Goal: Transaction & Acquisition: Purchase product/service

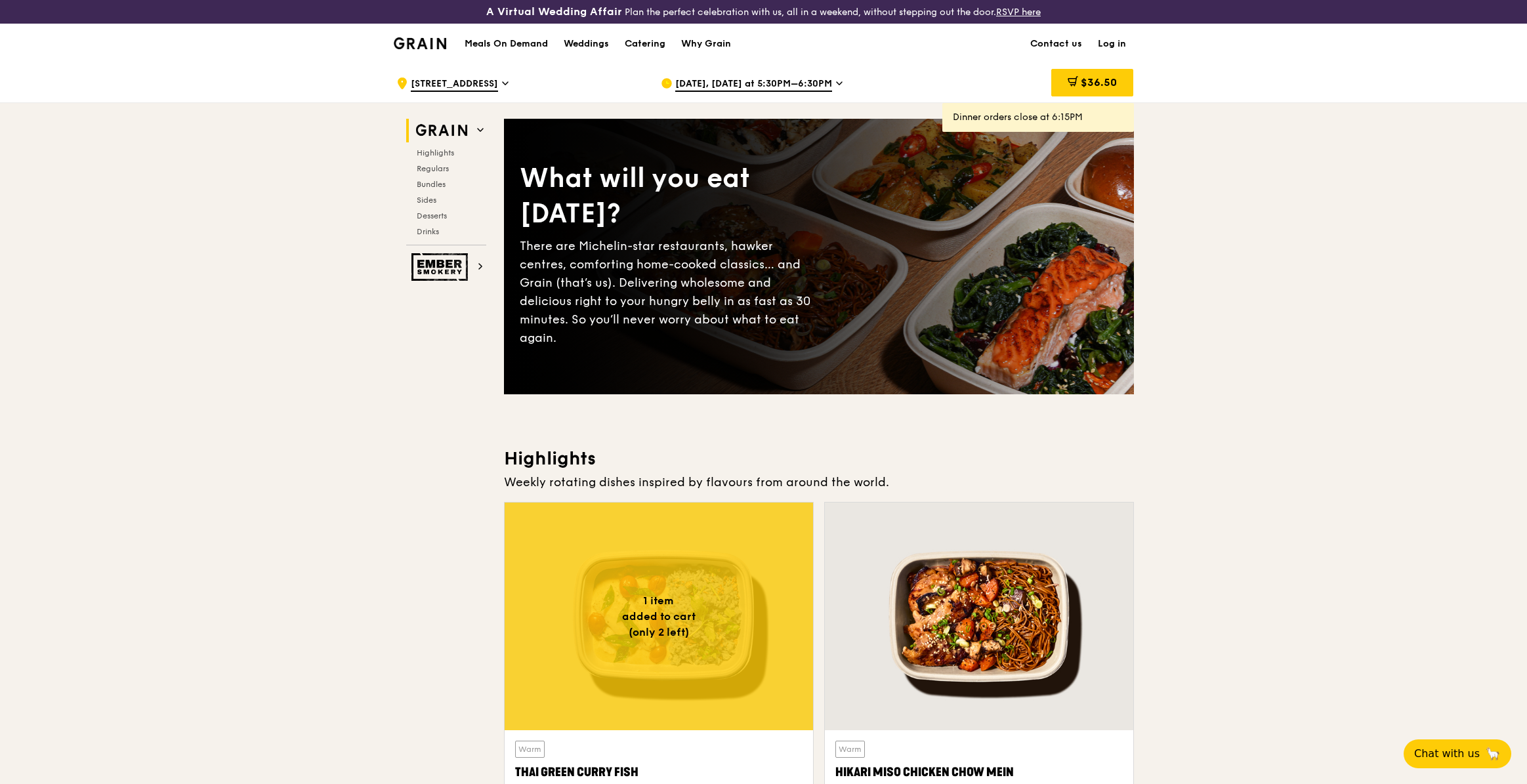
click at [489, 43] on h1 "Meals On Demand" at bounding box center [506, 43] width 83 height 14
click at [503, 37] on h1 "Meals On Demand" at bounding box center [506, 43] width 83 height 14
click at [503, 41] on h1 "Meals On Demand" at bounding box center [506, 43] width 83 height 14
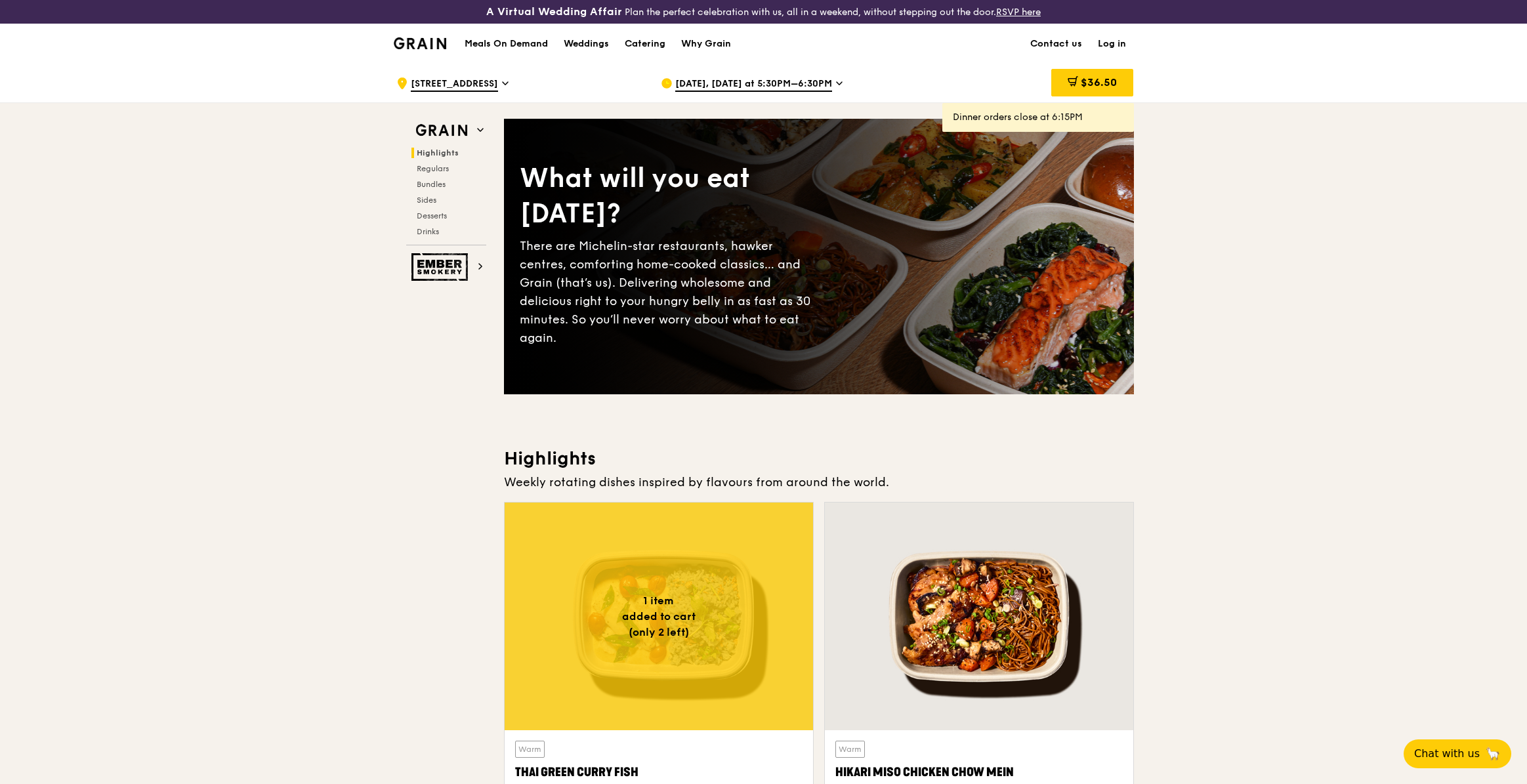
drag, startPoint x: 1277, startPoint y: 318, endPoint x: 1217, endPoint y: 325, distance: 60.4
click at [508, 40] on h1 "Meals On Demand" at bounding box center [506, 43] width 83 height 14
click at [513, 32] on div "Meals On Demand Weddings Catering Why Grain" at bounding box center [598, 43] width 282 height 40
click at [511, 37] on h1 "Meals On Demand" at bounding box center [506, 43] width 83 height 14
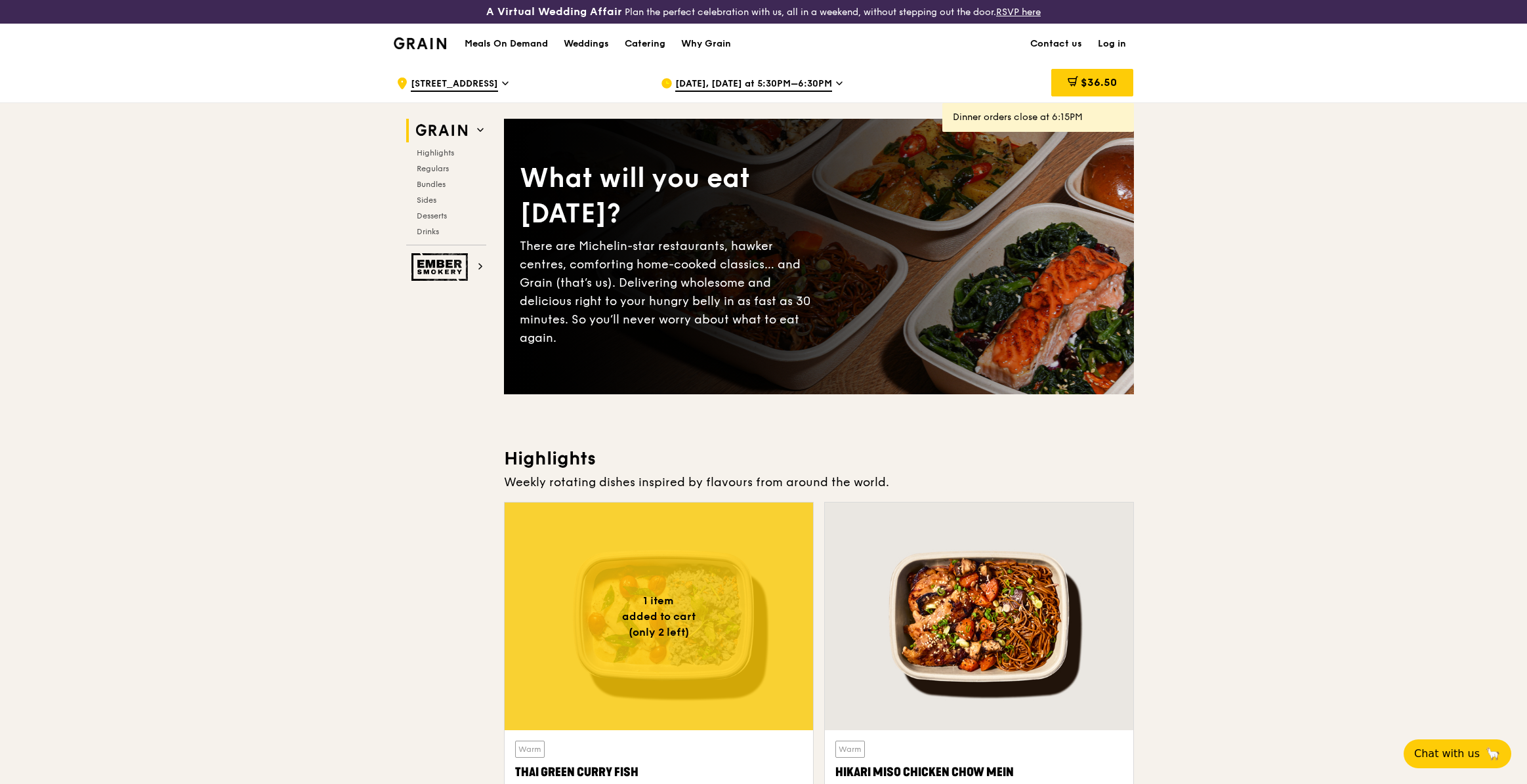
click at [499, 42] on h1 "Meals On Demand" at bounding box center [506, 43] width 83 height 14
click at [502, 42] on h1 "Meals On Demand" at bounding box center [506, 43] width 83 height 14
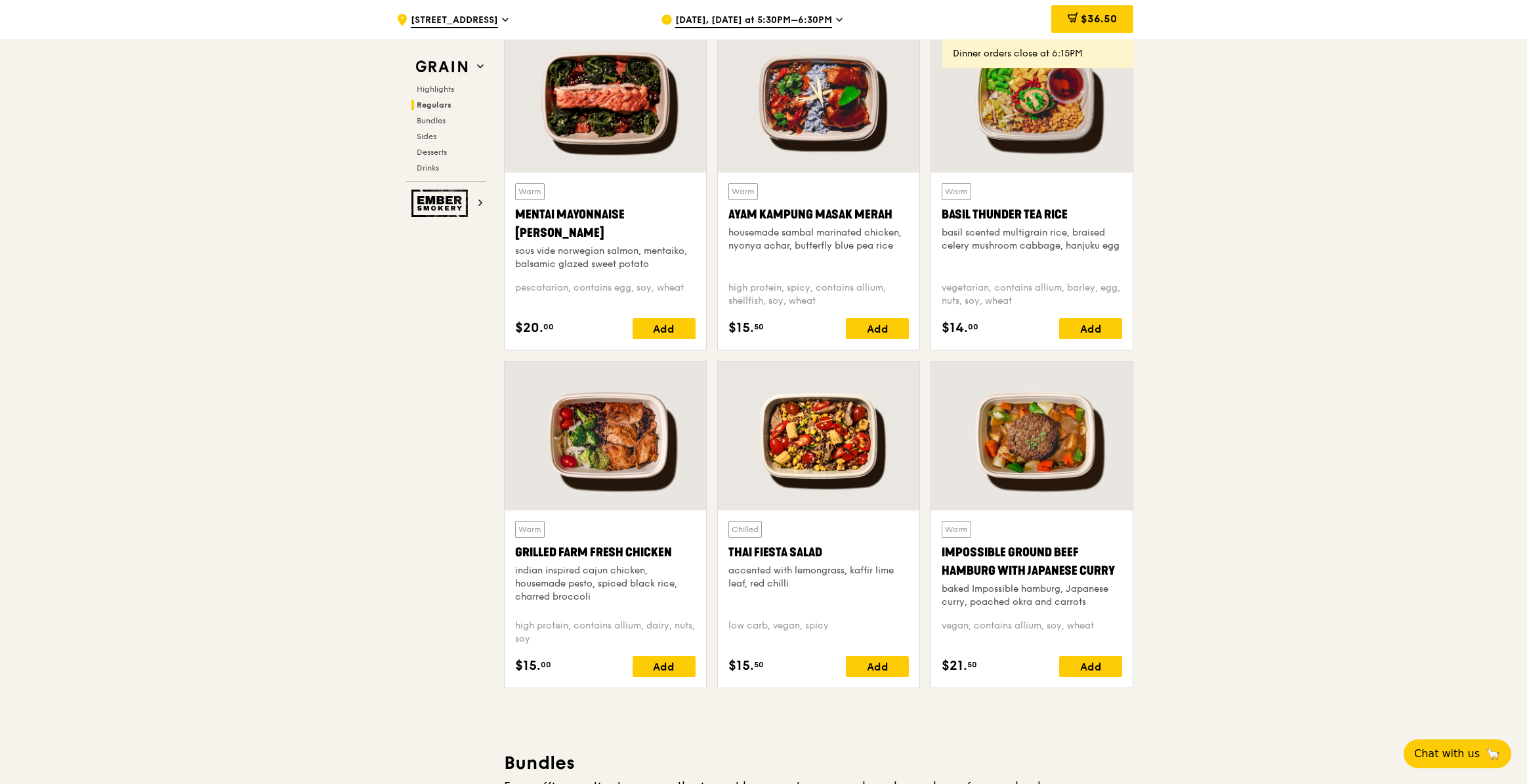
scroll to position [1065, 0]
